Goal: Task Accomplishment & Management: Manage account settings

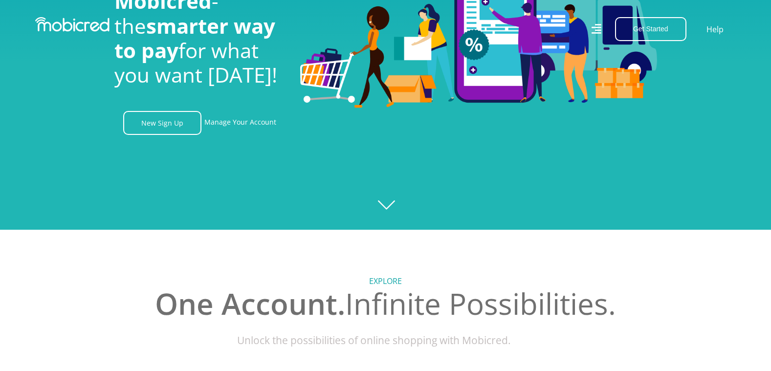
scroll to position [147, 0]
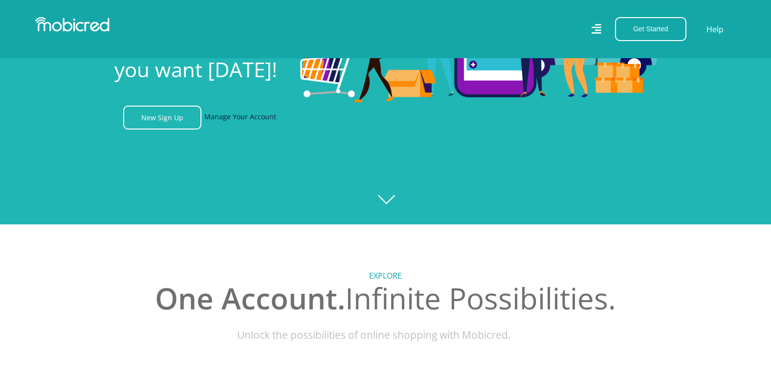
click at [239, 119] on link "Manage Your Account" at bounding box center [240, 118] width 72 height 24
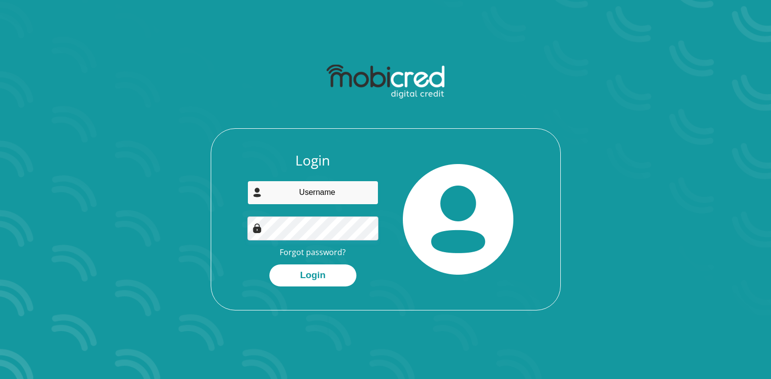
click at [306, 196] on input "email" at bounding box center [313, 193] width 131 height 24
paste input "[PERSON_NAME][EMAIL_ADDRESS][DOMAIN_NAME]"
type input "[PERSON_NAME][EMAIL_ADDRESS][DOMAIN_NAME]"
click at [322, 254] on link "Forgot password?" at bounding box center [313, 252] width 66 height 11
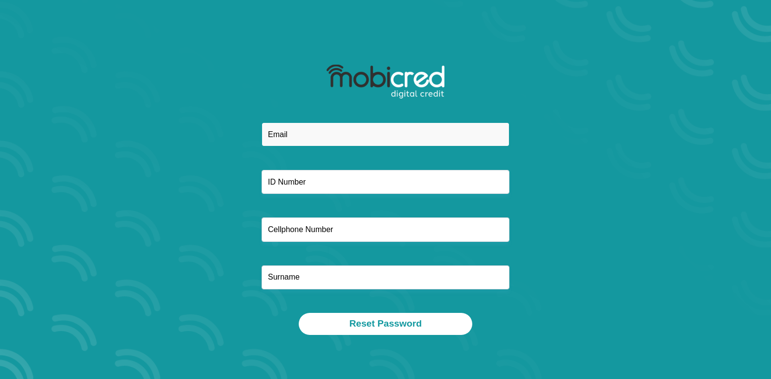
drag, startPoint x: 305, startPoint y: 135, endPoint x: 298, endPoint y: 134, distance: 6.9
click at [305, 135] on input "email" at bounding box center [386, 134] width 248 height 24
paste input "[PERSON_NAME][EMAIL_ADDRESS][DOMAIN_NAME]"
type input "[PERSON_NAME][EMAIL_ADDRESS][DOMAIN_NAME]"
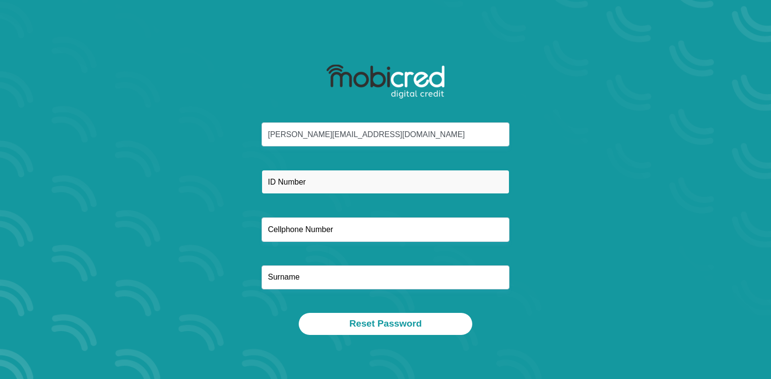
drag, startPoint x: 282, startPoint y: 181, endPoint x: 261, endPoint y: 165, distance: 26.6
click at [282, 181] on input "text" at bounding box center [386, 182] width 248 height 24
paste input "8401055140083"
type input "8401055140083"
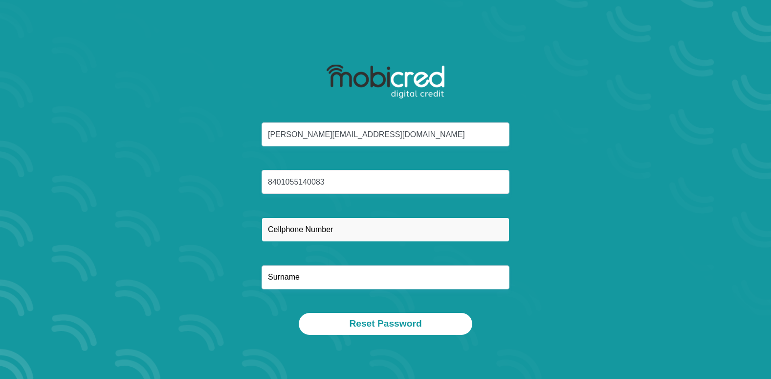
click at [290, 228] on input "text" at bounding box center [386, 229] width 248 height 24
paste input "0835616272"
type input "0835616272"
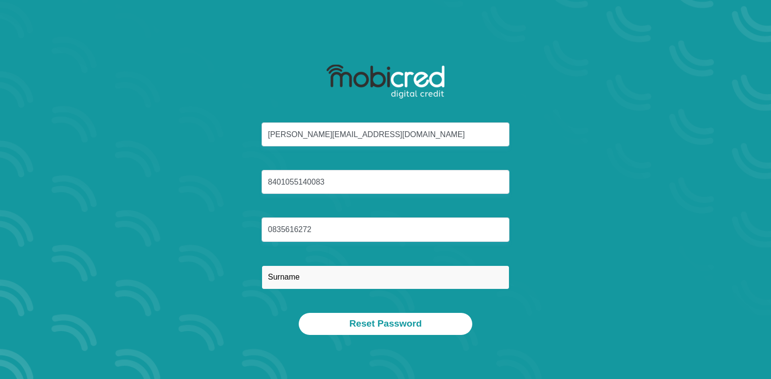
click at [279, 276] on input "text" at bounding box center [386, 277] width 248 height 24
paste input "[PERSON_NAME]"
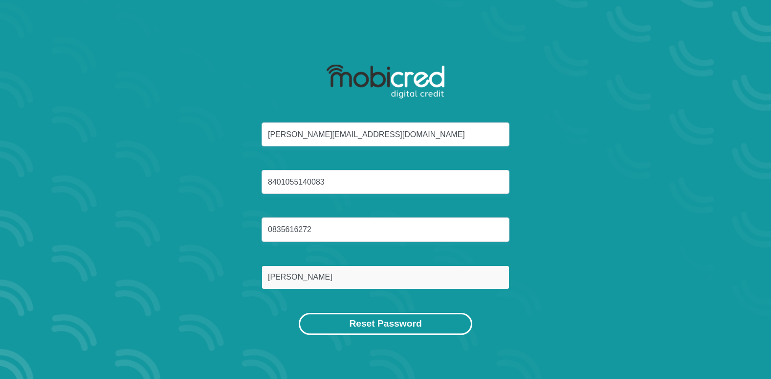
type input "[PERSON_NAME]"
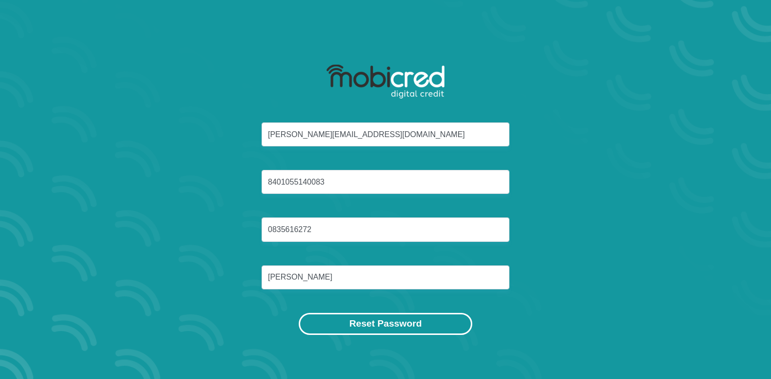
click at [376, 326] on button "Reset Password" at bounding box center [385, 324] width 173 height 22
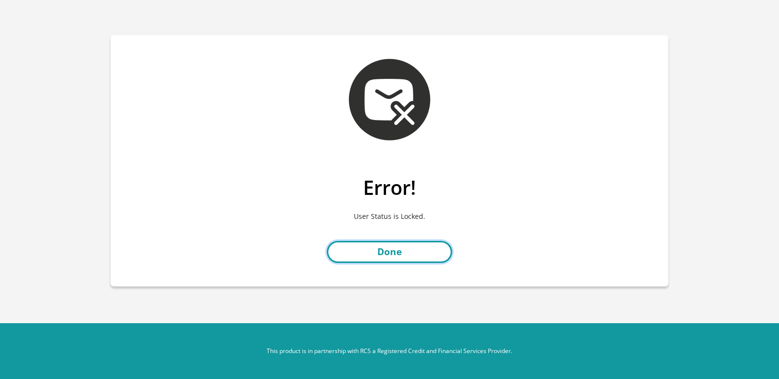
click at [400, 251] on link "Done" at bounding box center [389, 252] width 125 height 22
